Goal: Task Accomplishment & Management: Manage account settings

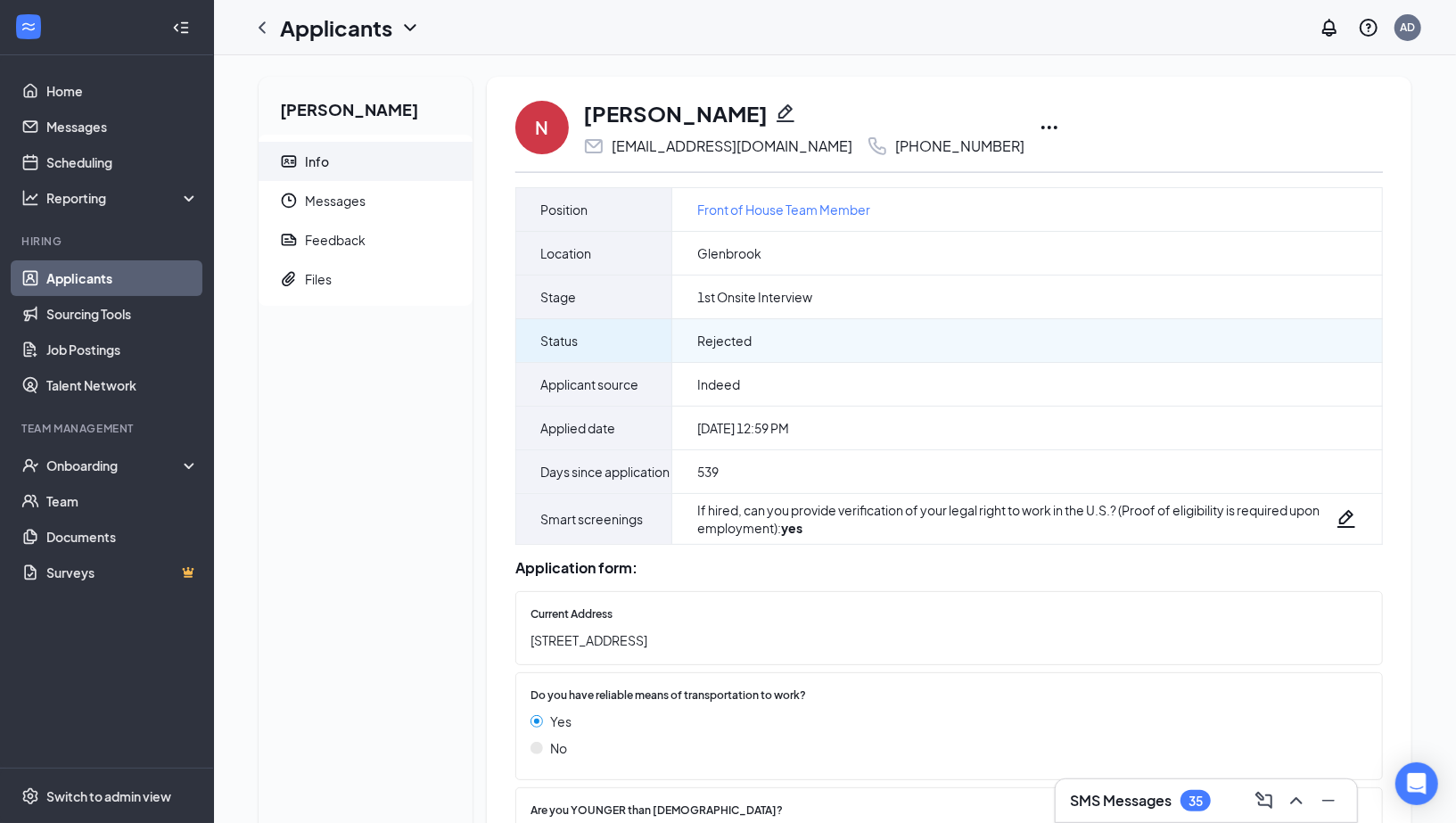
click at [1223, 345] on div "Rejected" at bounding box center [1027, 340] width 710 height 43
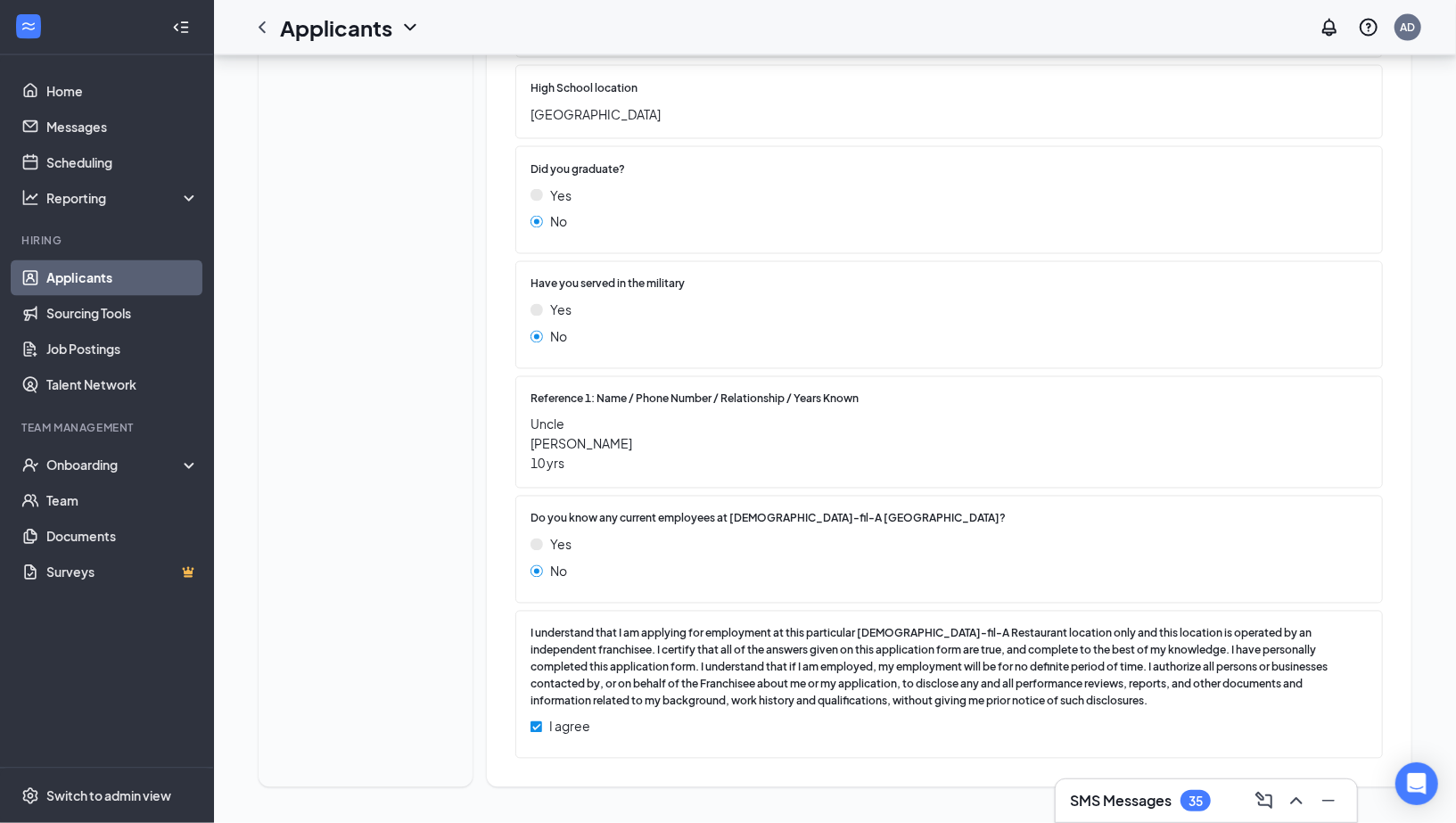
scroll to position [1988, 0]
click at [259, 28] on icon "ChevronLeft" at bounding box center [261, 27] width 7 height 12
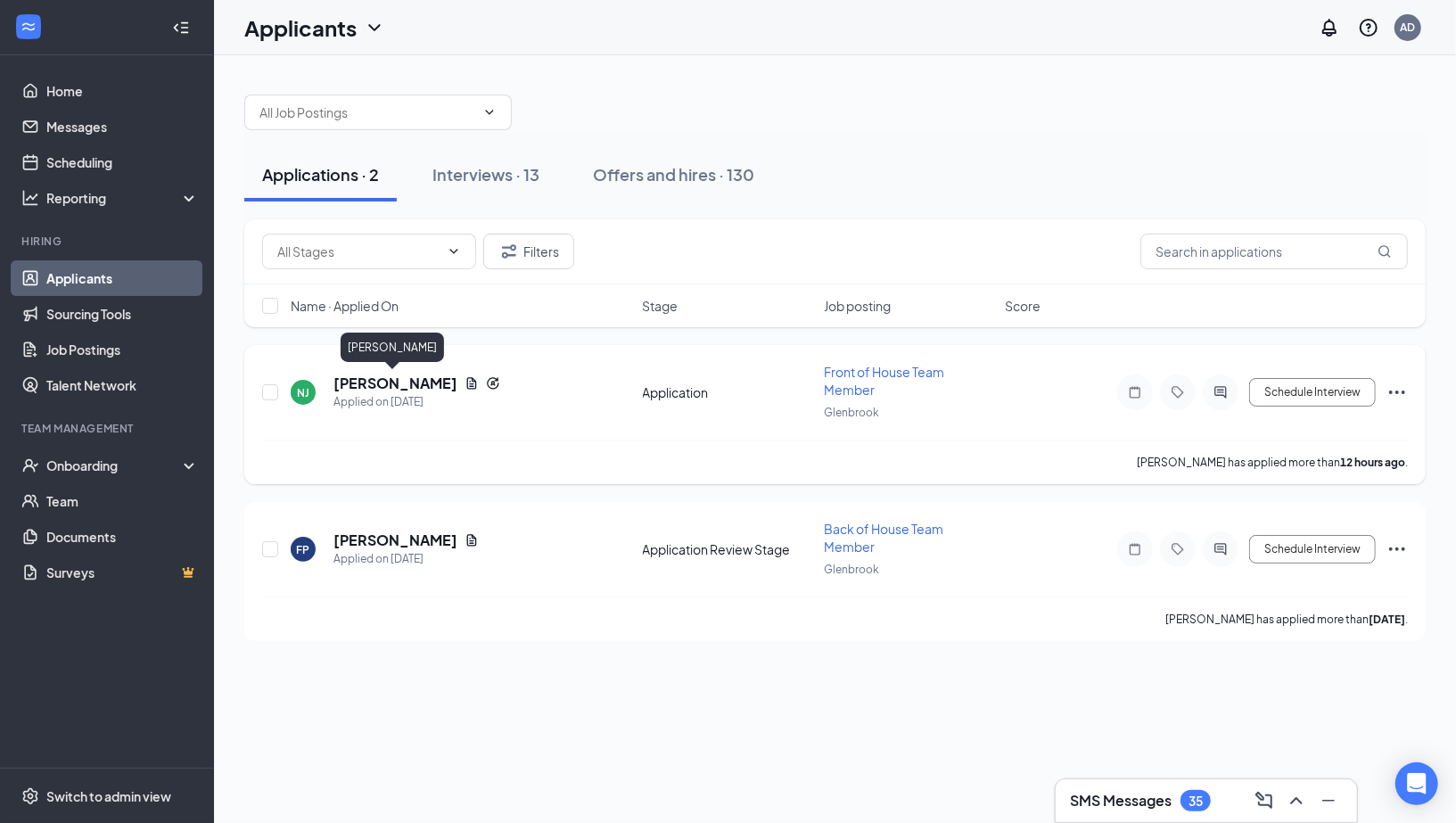
click at [407, 373] on h5 "[PERSON_NAME]" at bounding box center [395, 383] width 124 height 20
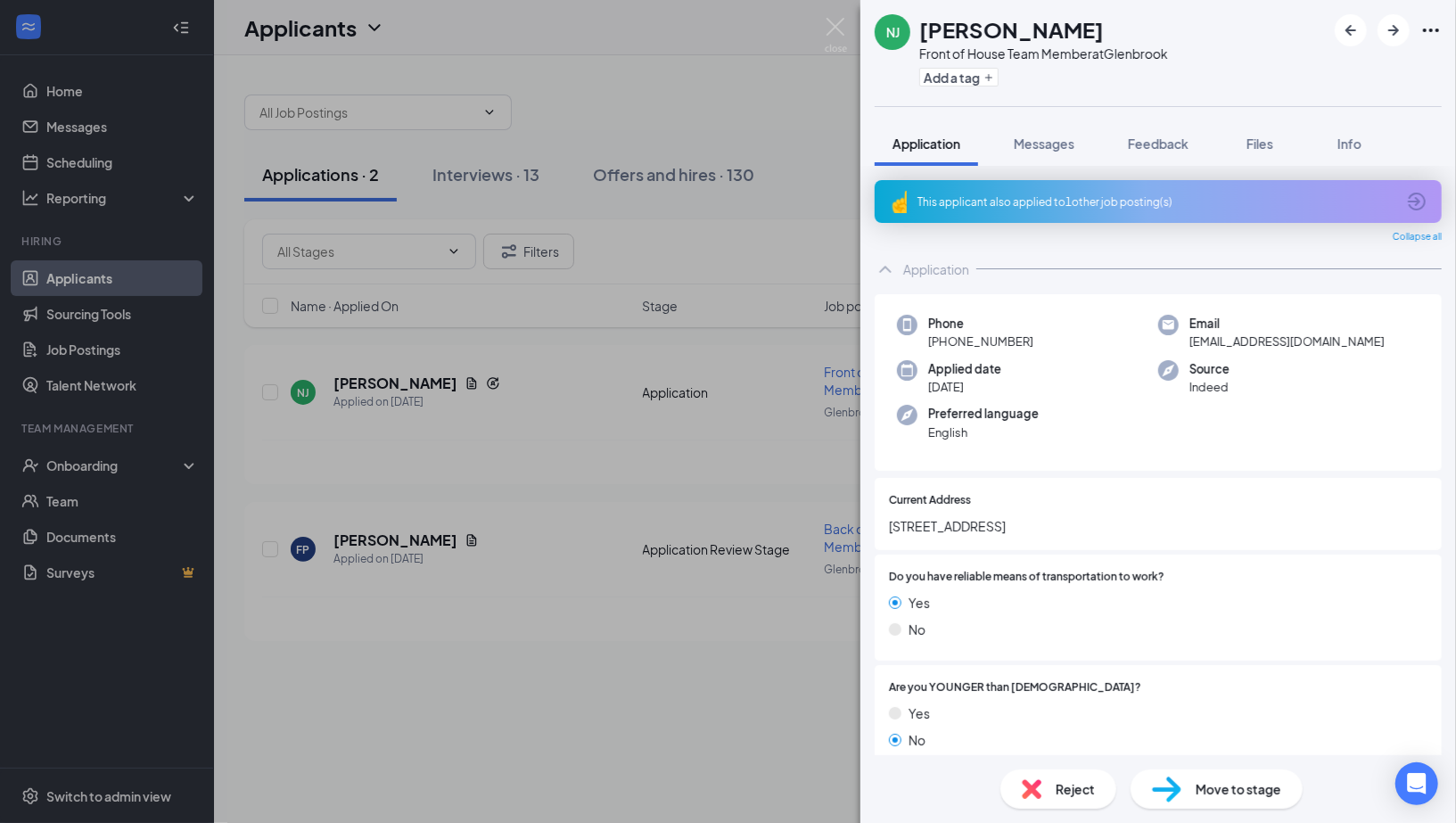
drag, startPoint x: 1321, startPoint y: 452, endPoint x: 1312, endPoint y: 439, distance: 15.8
click at [1319, 450] on div "Phone +1 (615) 572-9144 Email jacksonnevaeh441@gmail.com Applied date Sep 15 So…" at bounding box center [1159, 383] width 567 height 178
click at [1369, 368] on div "Source Indeed" at bounding box center [1289, 378] width 261 height 37
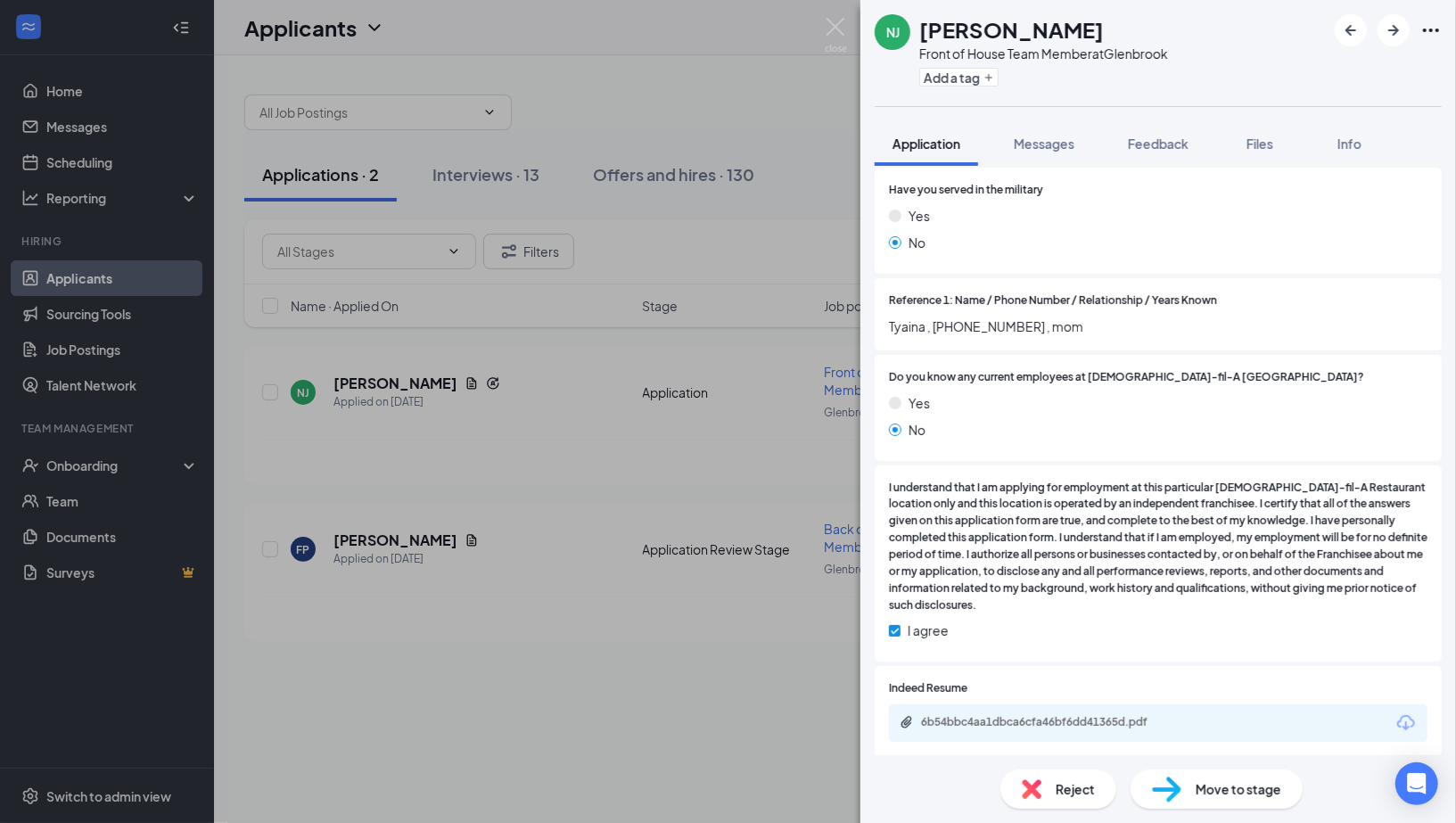
scroll to position [2362, 0]
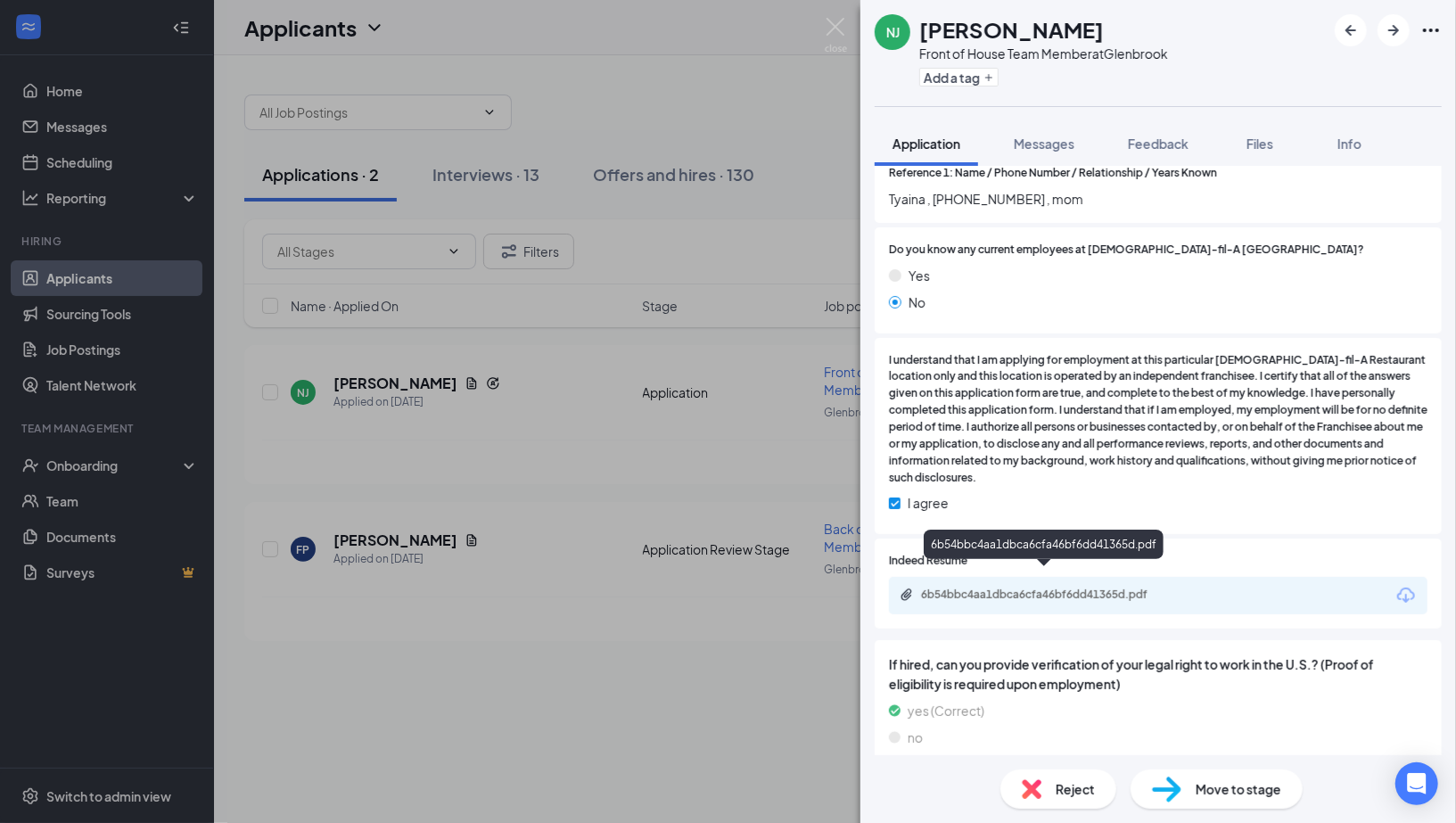
click at [1098, 588] on div "6b54bbc4aa1dbca6cfa46bf6dd41365d.pdf" at bounding box center [1046, 595] width 249 height 14
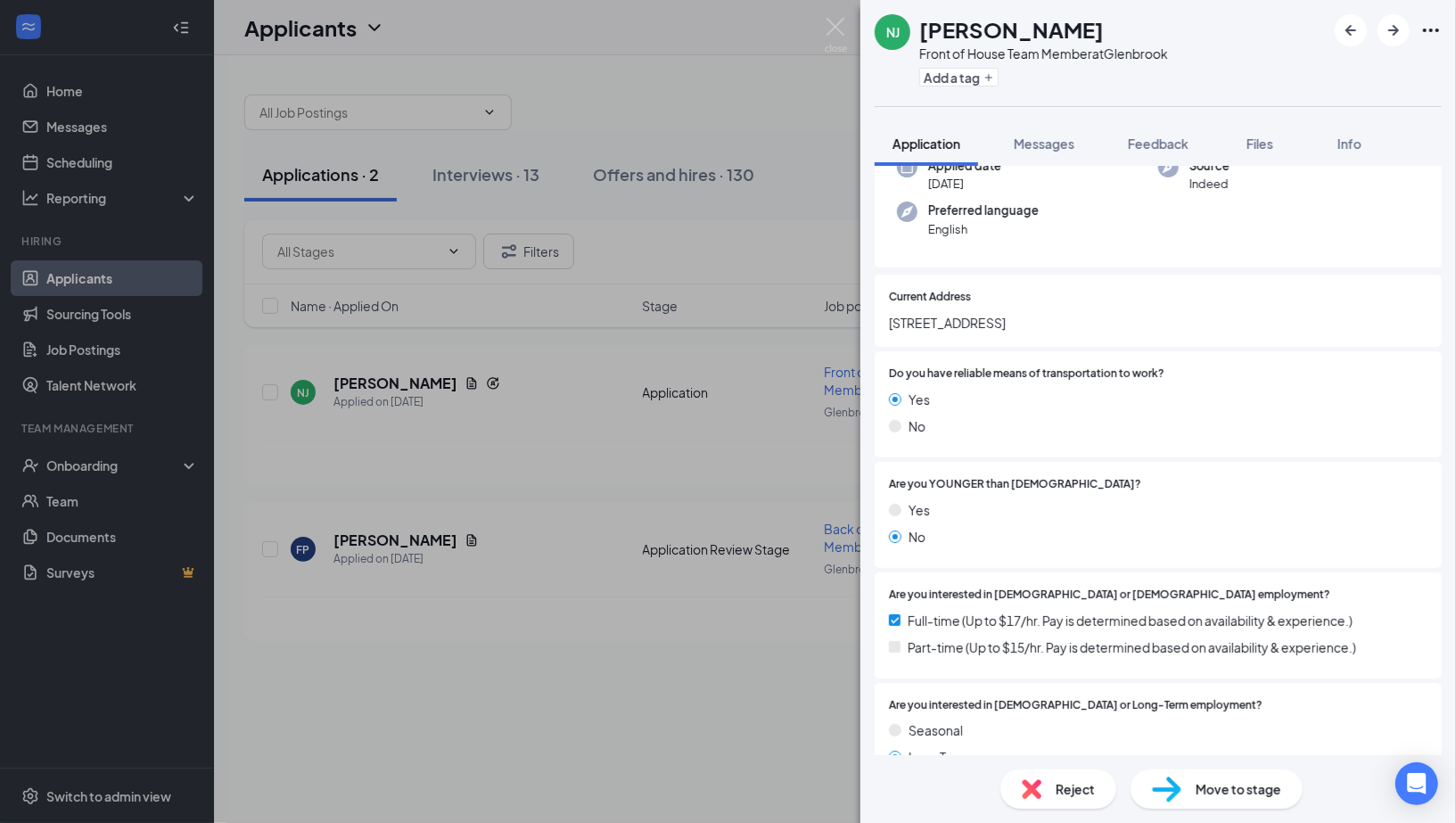
scroll to position [0, 0]
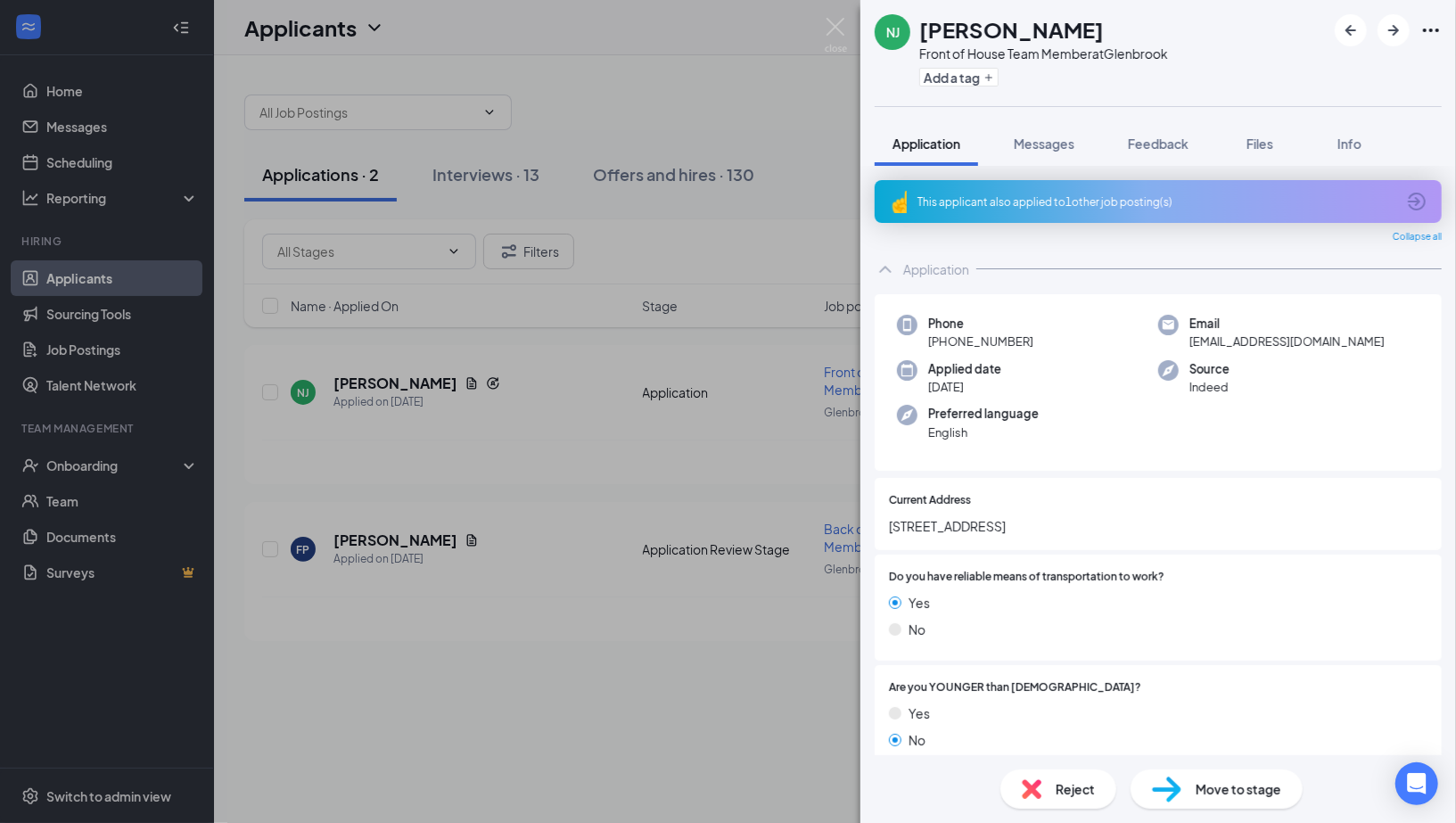
click at [1129, 201] on div "This applicant also applied to 1 other job posting(s)" at bounding box center [1156, 202] width 478 height 15
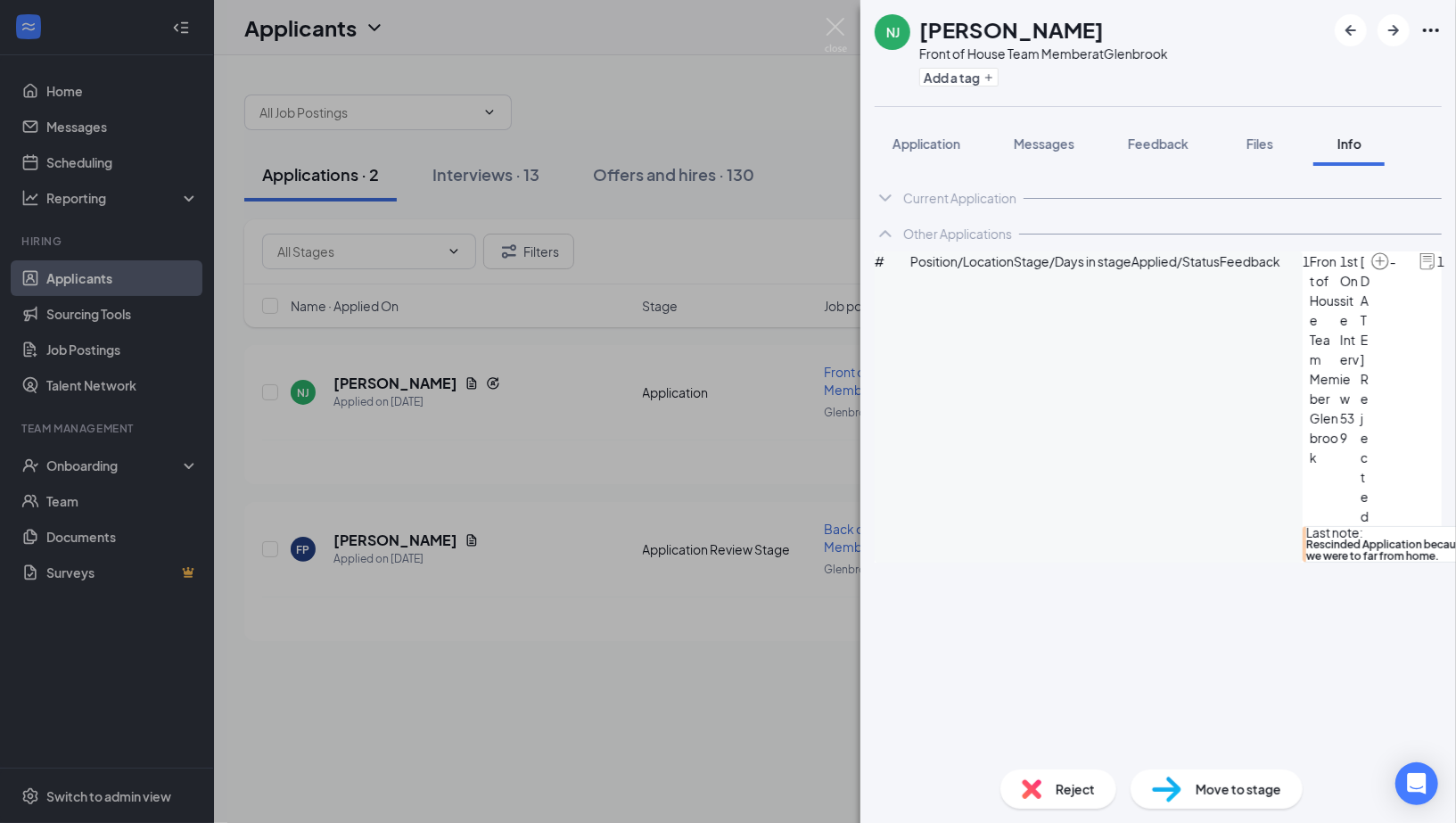
click at [1455, 271] on icon "ArrowCircle" at bounding box center [1466, 262] width 18 height 18
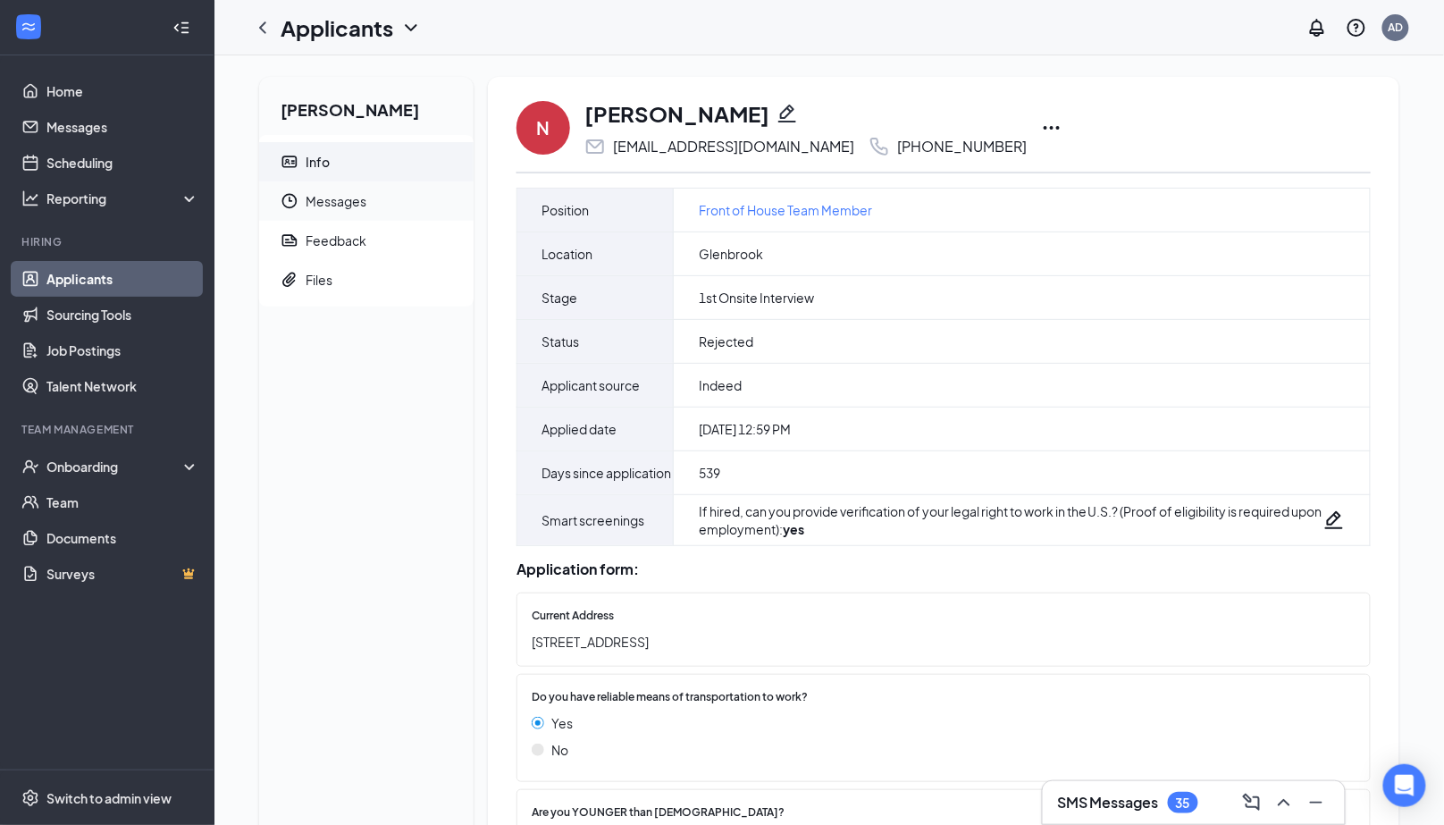
click at [365, 205] on span "Messages" at bounding box center [383, 200] width 154 height 39
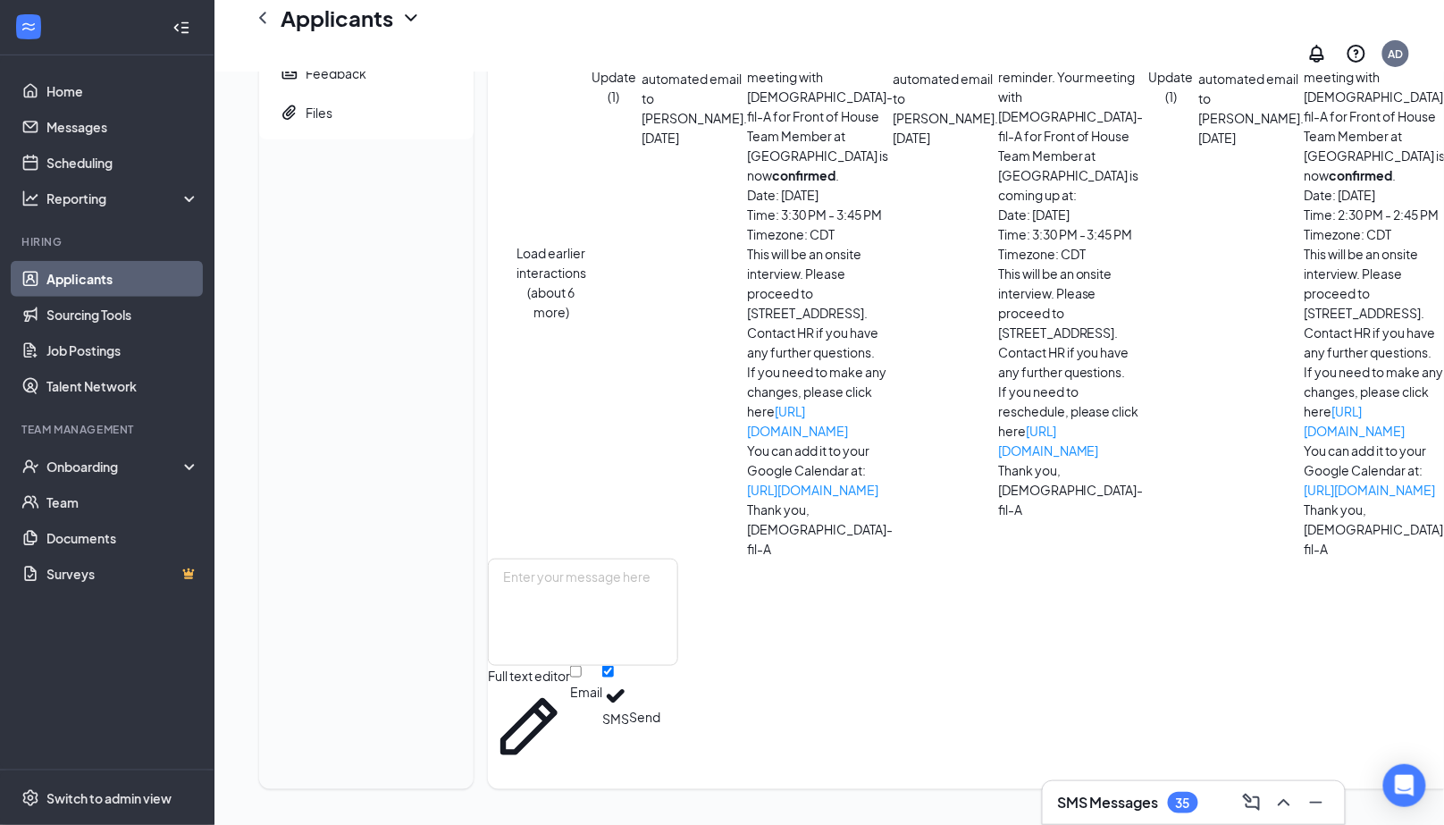
scroll to position [483, 0]
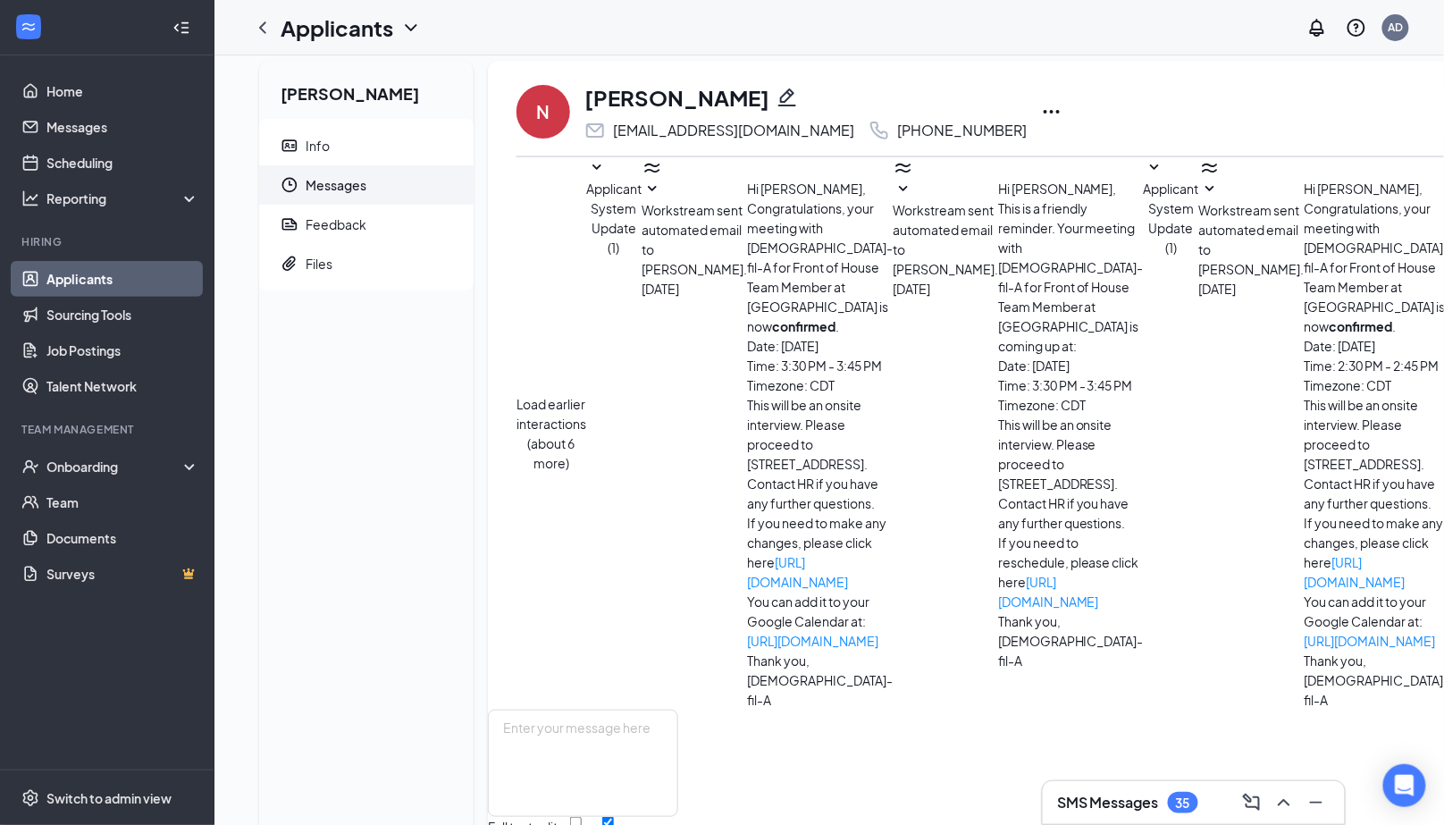
scroll to position [15, 0]
click at [390, 145] on span "Info" at bounding box center [383, 146] width 154 height 39
